Goal: Task Accomplishment & Management: Use online tool/utility

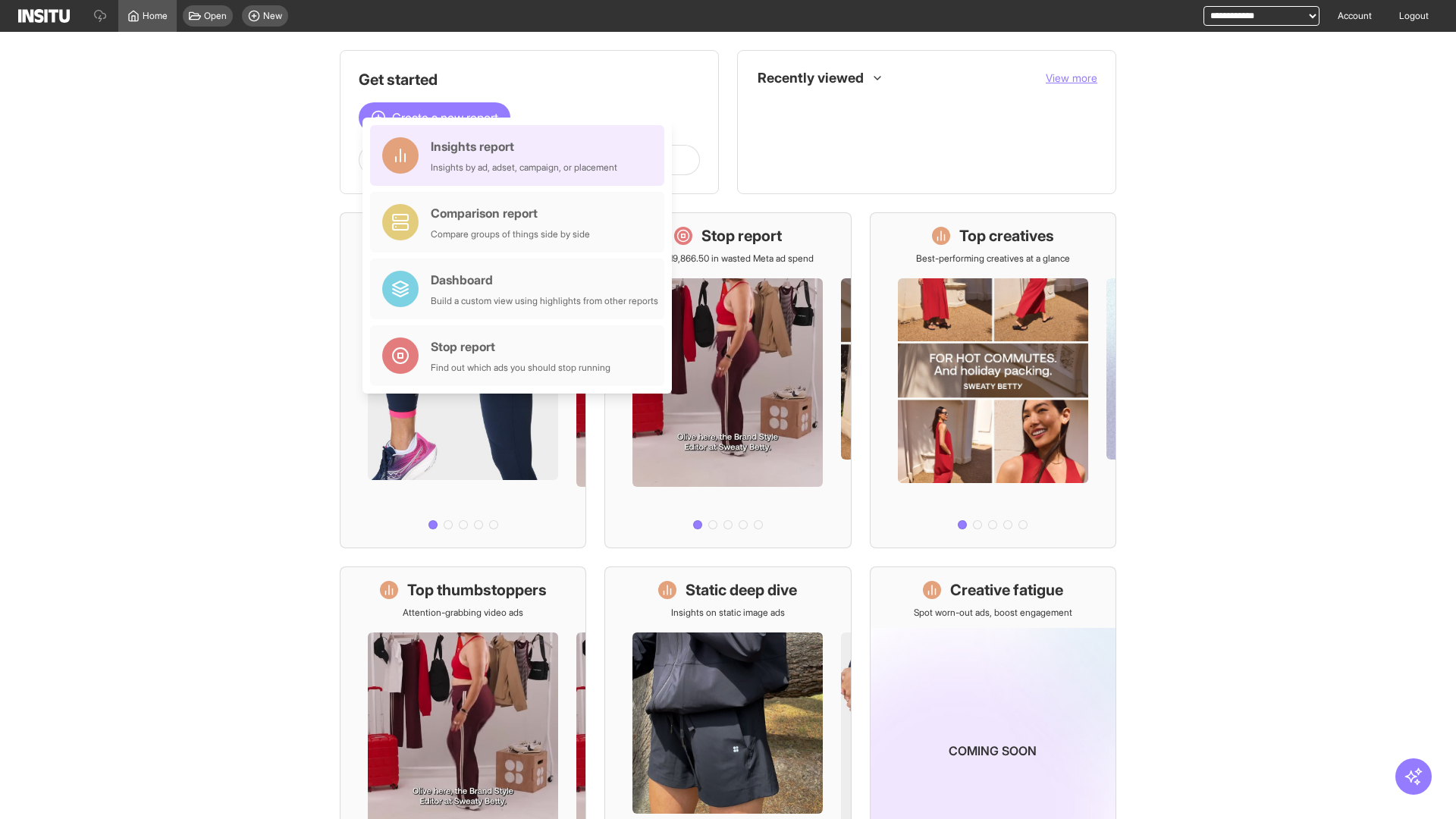
click at [521, 159] on div "Insights report Insights by ad, adset, campaign, or placement" at bounding box center [524, 155] width 187 height 37
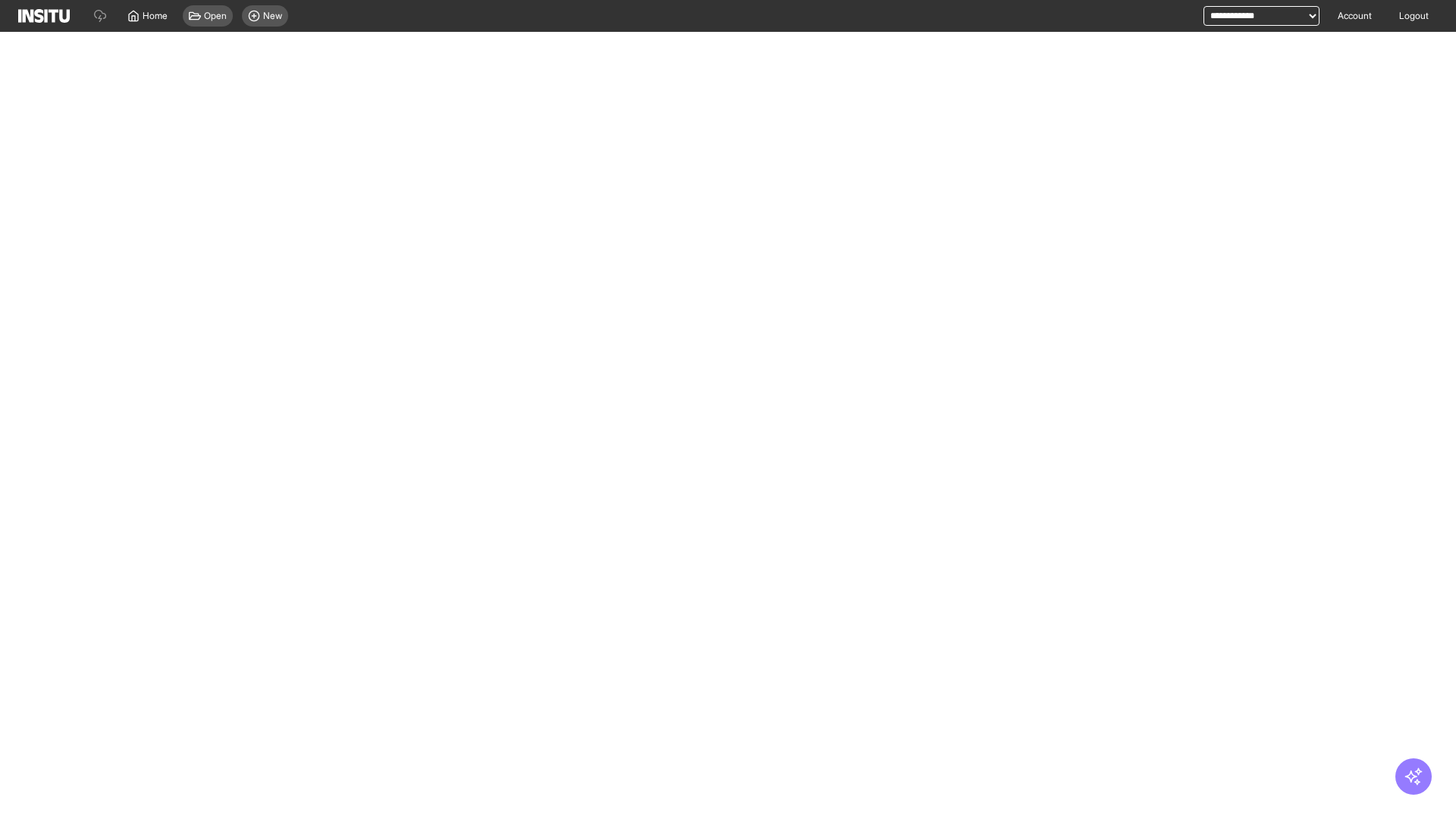
select select "**"
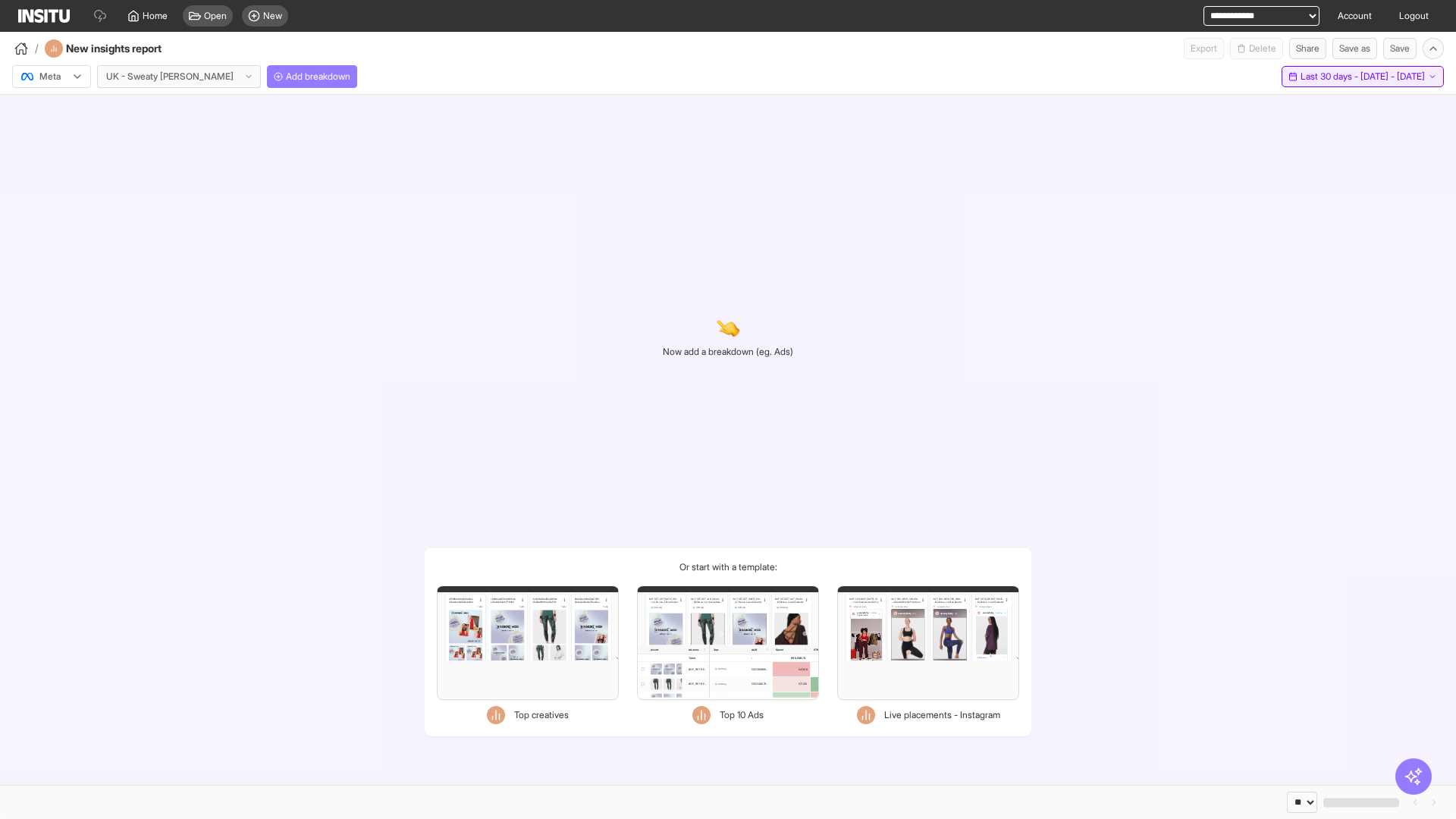
click at [1334, 76] on span "Last 30 days - [DATE] - [DATE]" at bounding box center [1362, 77] width 125 height 13
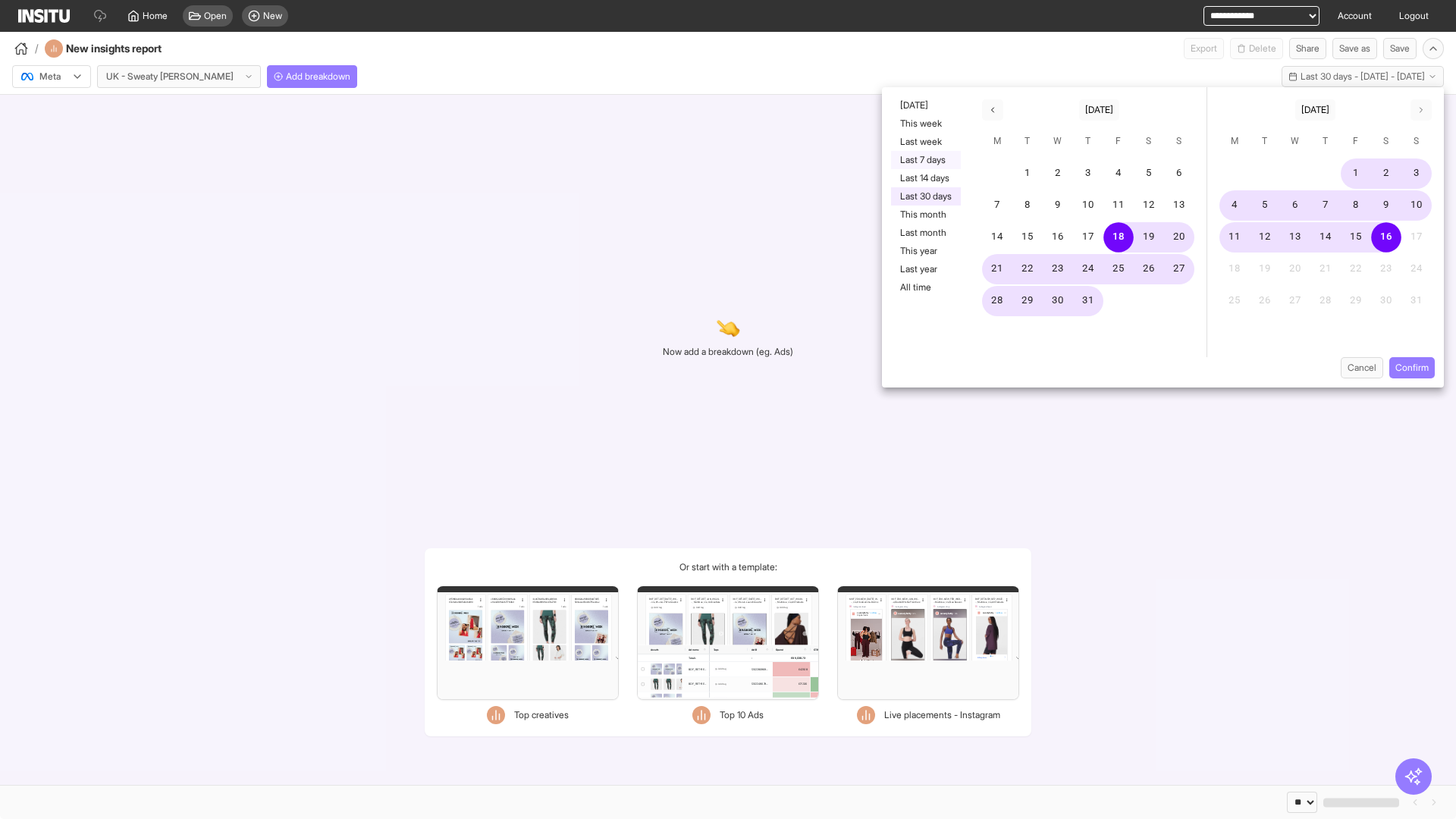
click at [925, 160] on button "Last 7 days" at bounding box center [925, 160] width 70 height 18
